Goal: Check status

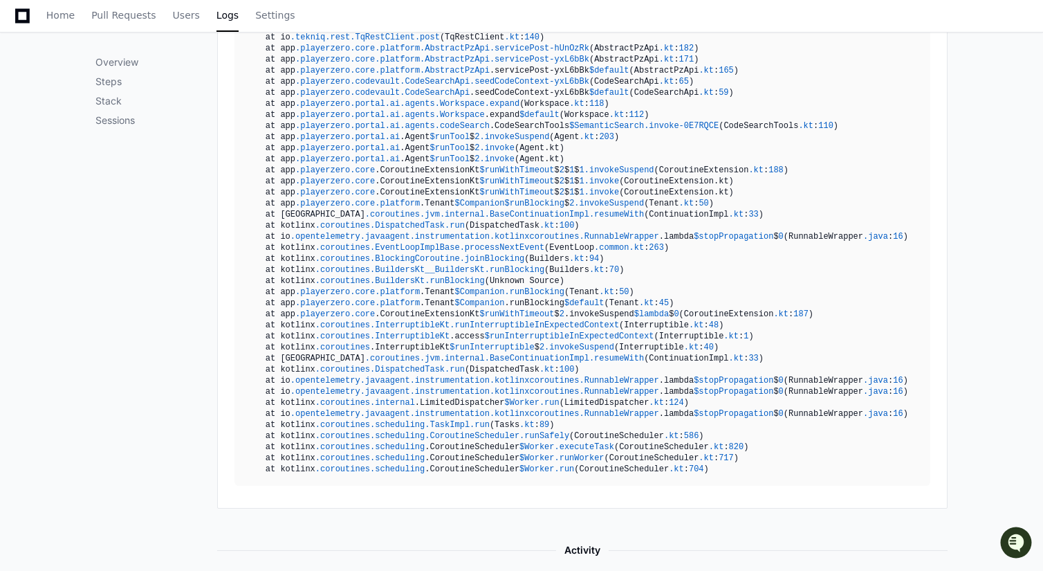
scroll to position [775, 0]
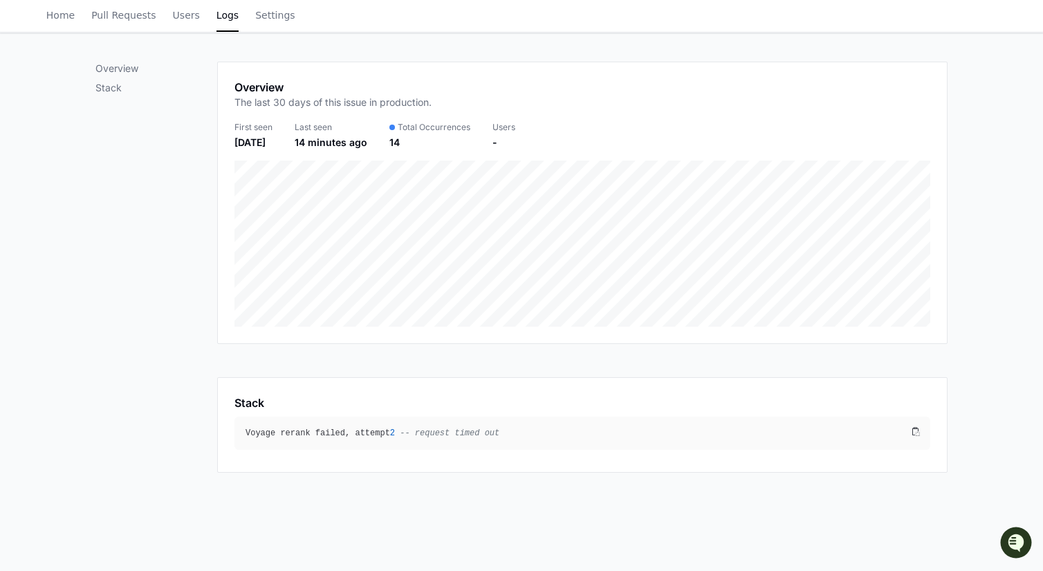
scroll to position [154, 0]
